Goal: Task Accomplishment & Management: Manage account settings

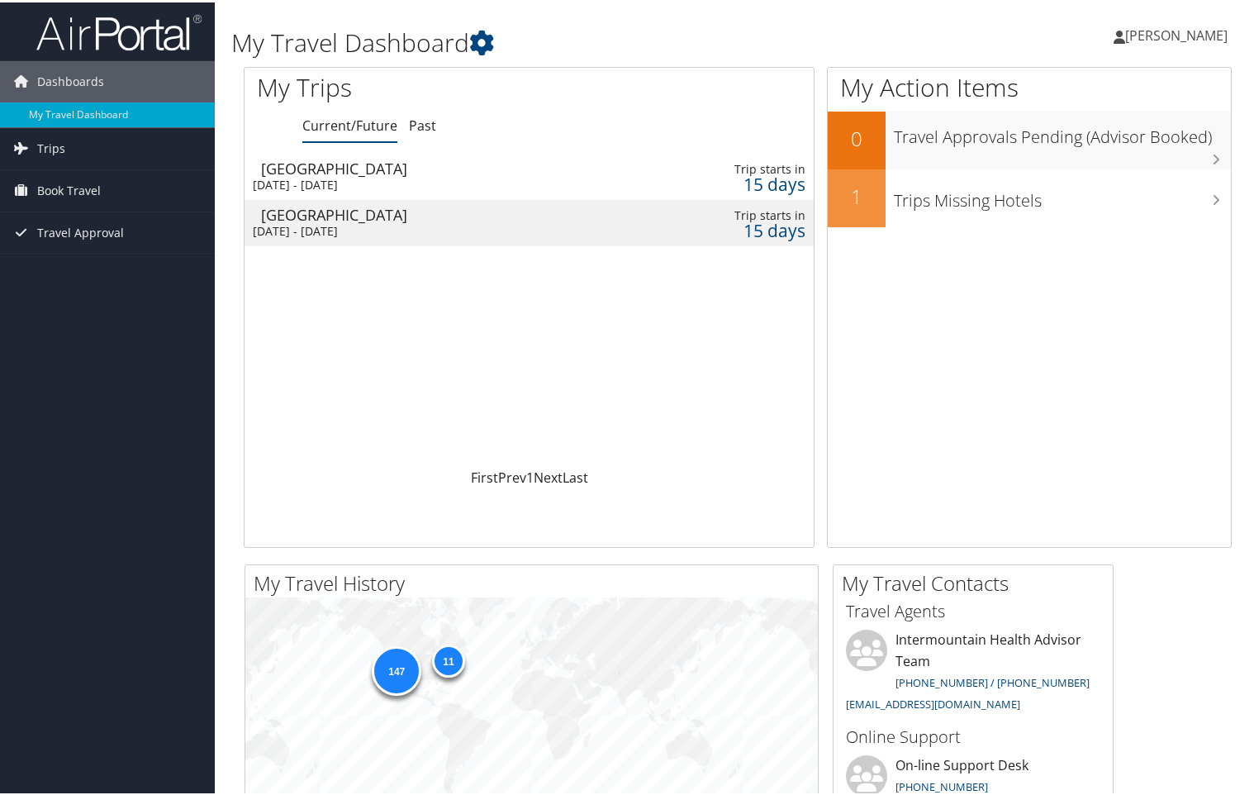
click at [382, 169] on div "[GEOGRAPHIC_DATA]" at bounding box center [440, 166] width 359 height 15
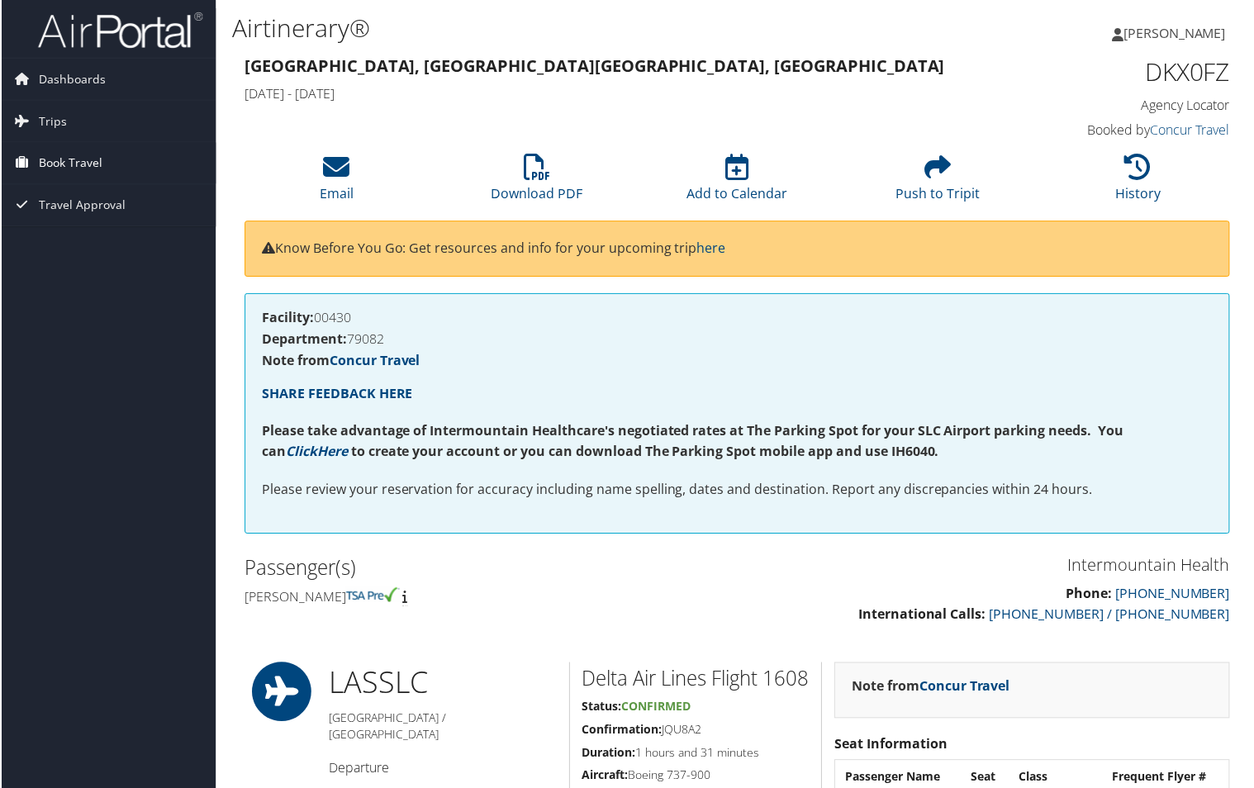
click at [74, 159] on span "Book Travel" at bounding box center [69, 163] width 64 height 41
click at [102, 245] on link "Book/Manage Online Trips" at bounding box center [107, 246] width 215 height 25
